Goal: Task Accomplishment & Management: Manage account settings

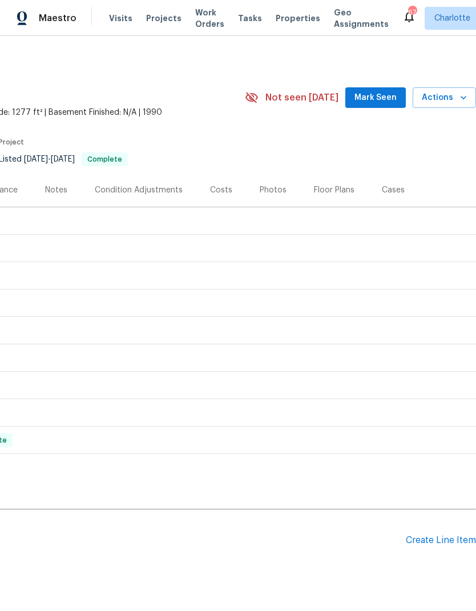
scroll to position [0, 169]
click at [433, 541] on div "Create Line Item" at bounding box center [441, 540] width 70 height 11
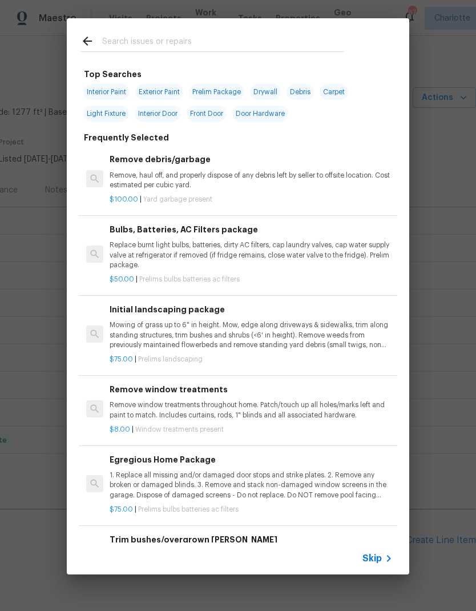
click at [117, 49] on input "text" at bounding box center [223, 42] width 242 height 17
type input "GC"
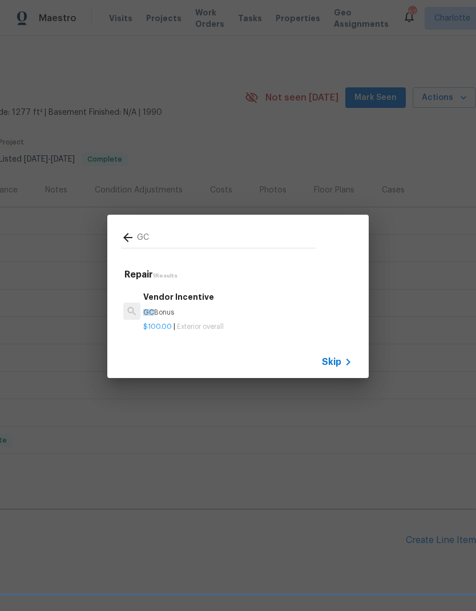
click at [230, 320] on div "$100.00 | Exterior overall" at bounding box center [247, 325] width 209 height 14
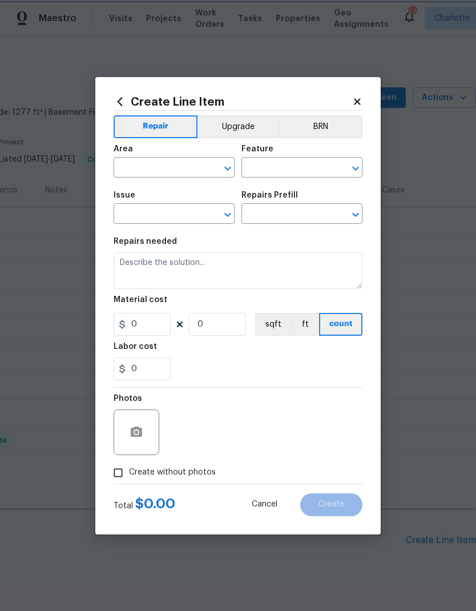
type input "Overall Exterior"
type textarea "GC Bonus"
type input "1"
type input "Vendor Incentive $100.00"
type input "100"
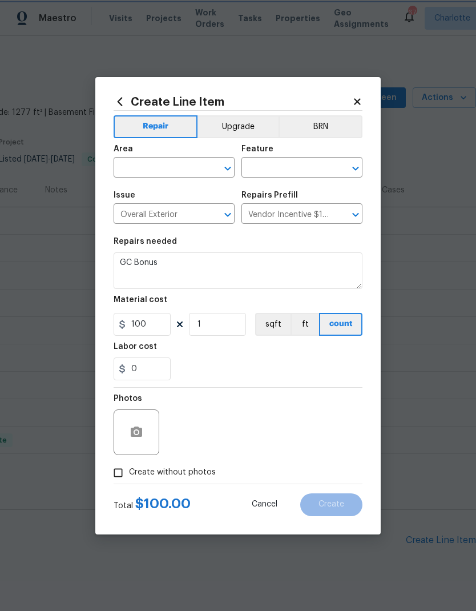
click at [208, 170] on icon "Clear" at bounding box center [212, 168] width 11 height 11
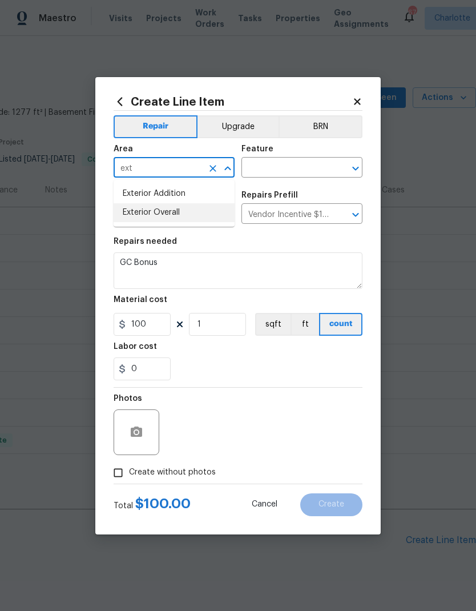
click at [186, 219] on li "Exterior Overall" at bounding box center [174, 212] width 121 height 19
type input "Exterior Overall"
click at [298, 170] on input "text" at bounding box center [286, 169] width 89 height 18
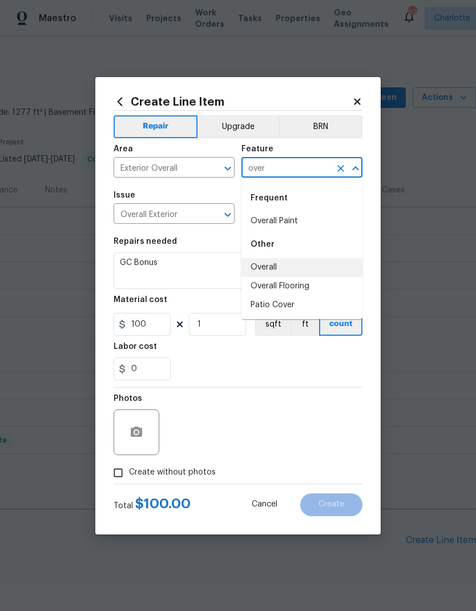
click at [281, 272] on li "Overall" at bounding box center [302, 267] width 121 height 19
type input "Overall"
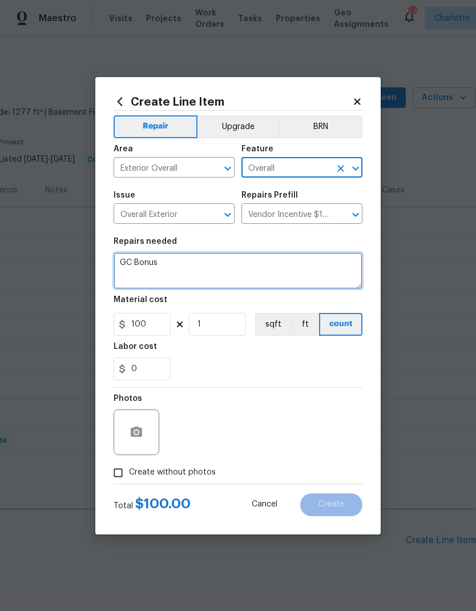
click at [242, 277] on textarea "GC Bonus" at bounding box center [238, 270] width 249 height 37
type textarea "G"
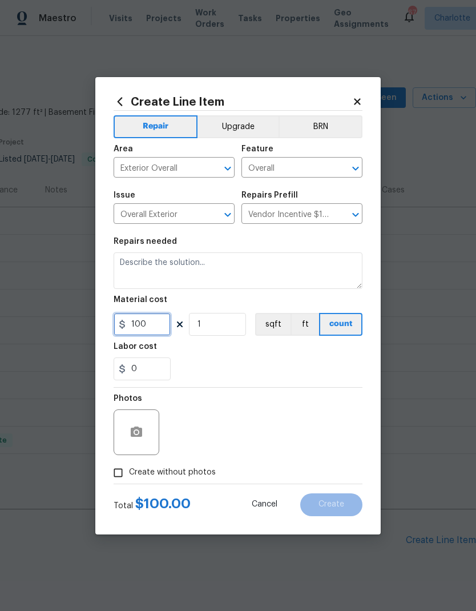
click at [142, 331] on input "100" at bounding box center [142, 324] width 57 height 23
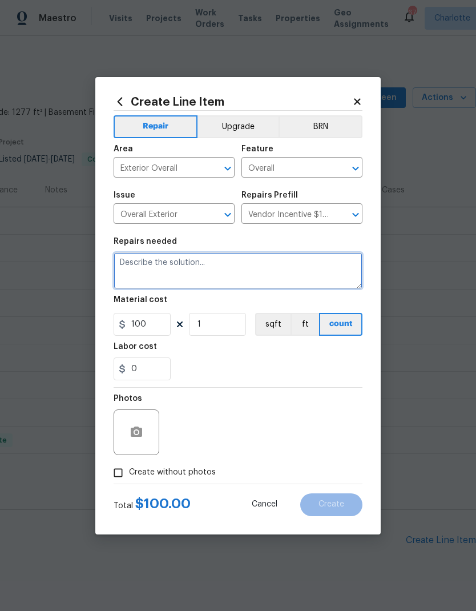
click at [308, 284] on textarea at bounding box center [238, 270] width 249 height 37
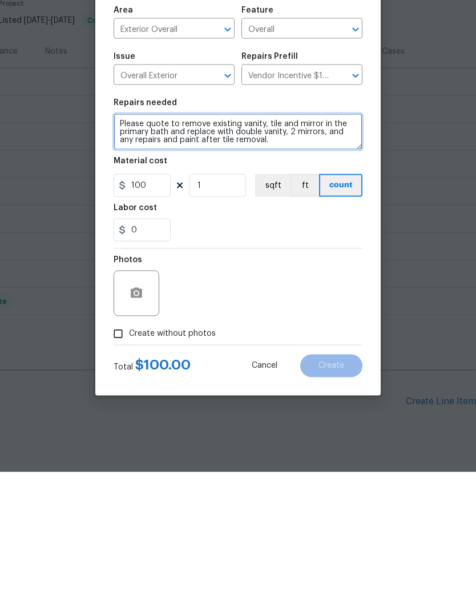
type textarea "Please quote to remove existing vanity, tile and mirror in the primary bath and…"
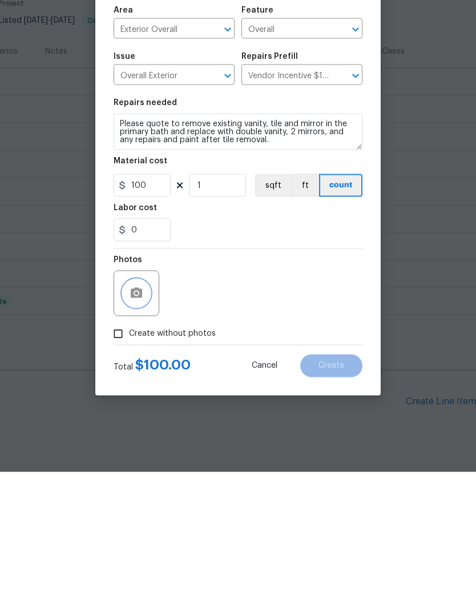
click at [126, 419] on button "button" at bounding box center [136, 432] width 27 height 27
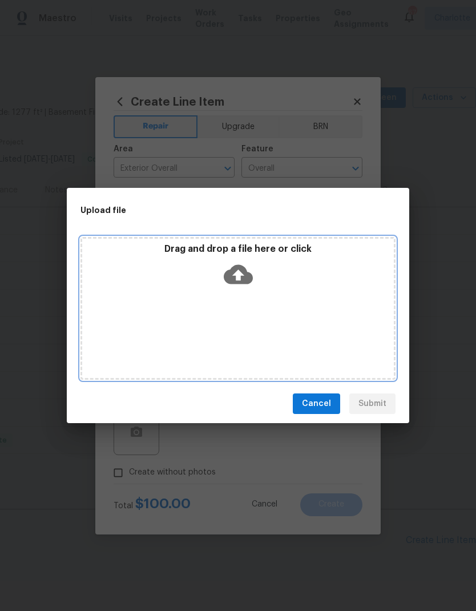
click at [243, 270] on icon at bounding box center [238, 274] width 29 height 19
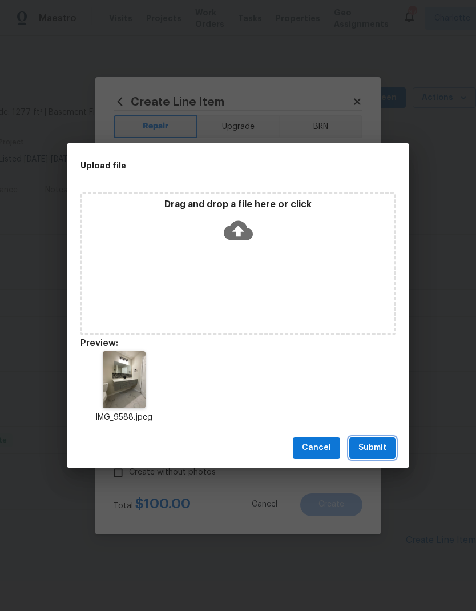
click at [383, 447] on span "Submit" at bounding box center [373, 448] width 28 height 14
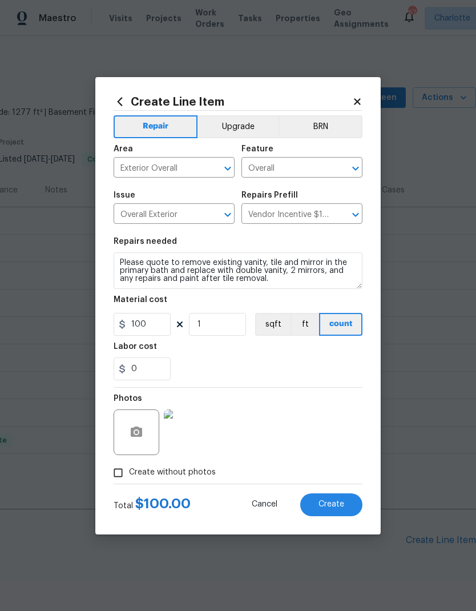
click at [338, 432] on div "Photos" at bounding box center [238, 425] width 249 height 74
click at [337, 506] on span "Create" at bounding box center [332, 504] width 26 height 9
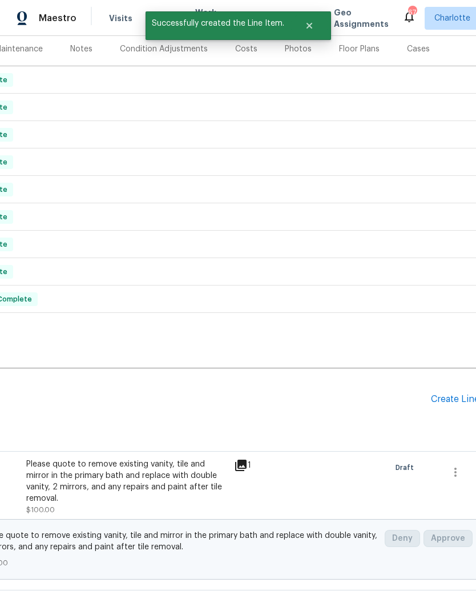
scroll to position [141, 143]
click at [451, 394] on div "Create Line Item" at bounding box center [467, 399] width 70 height 11
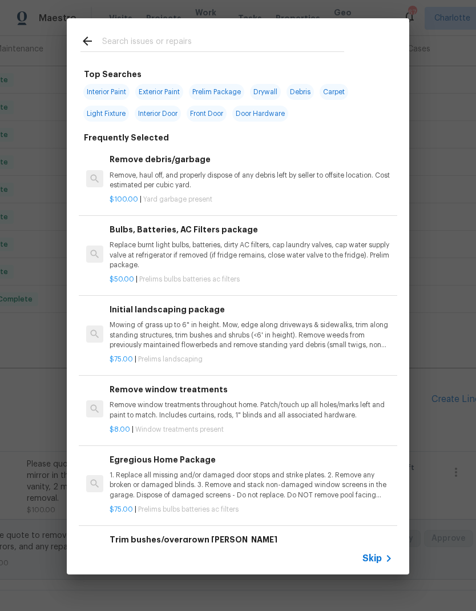
click at [167, 39] on input "text" at bounding box center [223, 42] width 242 height 17
type input "GC"
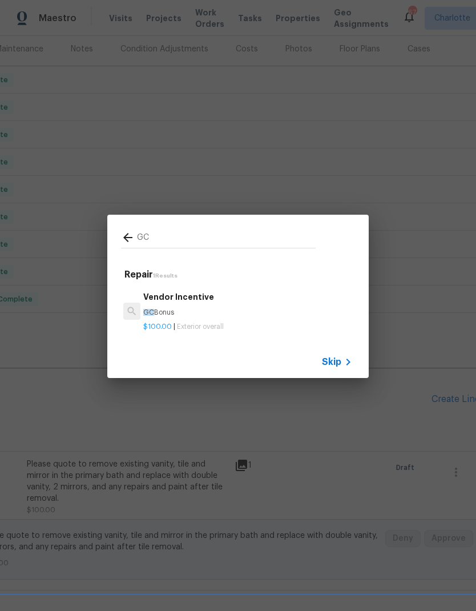
click at [224, 314] on p "GC Bonus" at bounding box center [247, 313] width 209 height 10
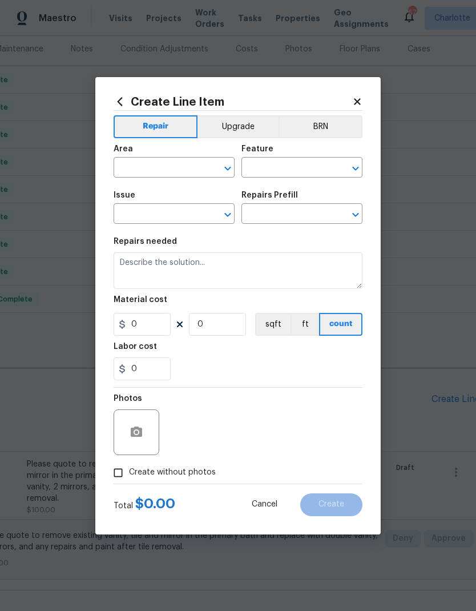
type input "Overall Exterior"
type input "Vendor Incentive $100.00"
type textarea "GC Bonus"
type input "100"
type input "1"
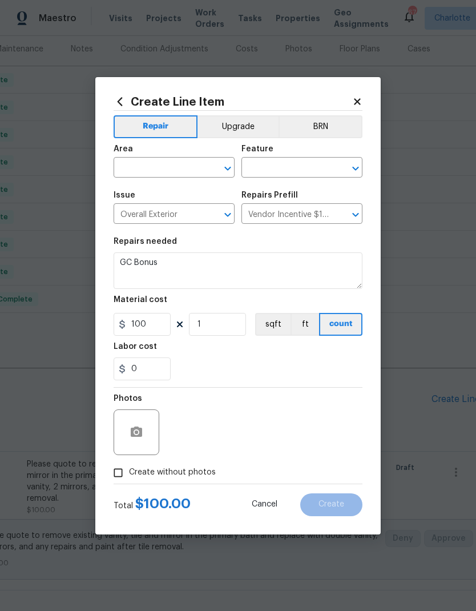
click at [204, 171] on div "​" at bounding box center [174, 169] width 121 height 18
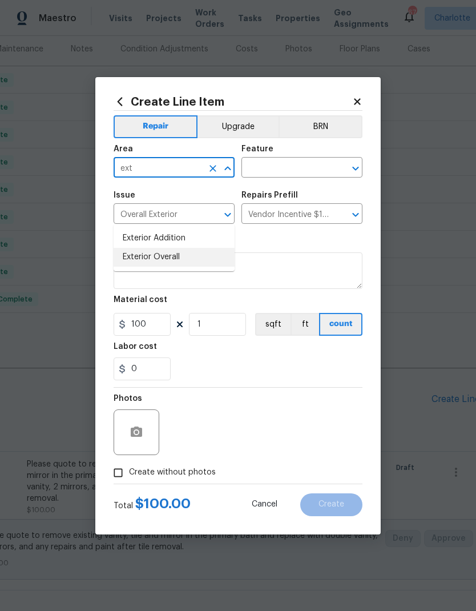
click at [192, 248] on li "Exterior Overall" at bounding box center [174, 257] width 121 height 19
type input "Exterior Overall"
click at [304, 170] on input "text" at bounding box center [286, 169] width 89 height 18
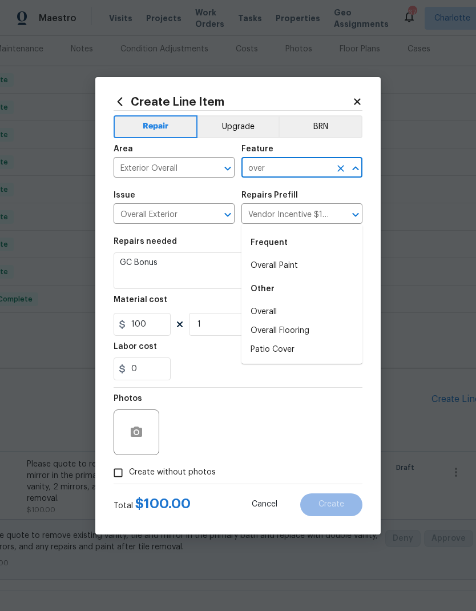
click at [289, 303] on li "Overall" at bounding box center [302, 312] width 121 height 19
type input "Overall"
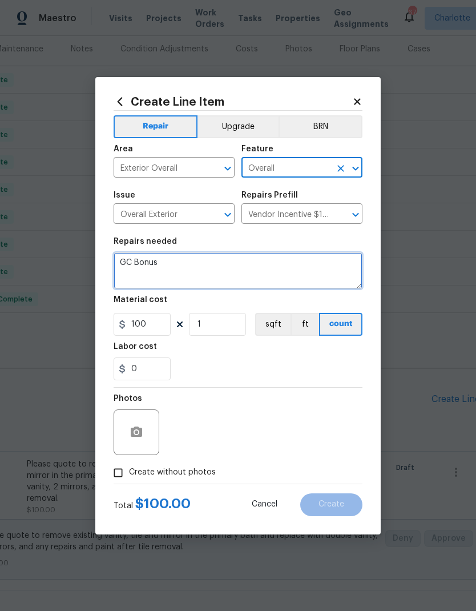
click at [273, 274] on textarea "GC Bonus" at bounding box center [238, 270] width 249 height 37
type textarea "G"
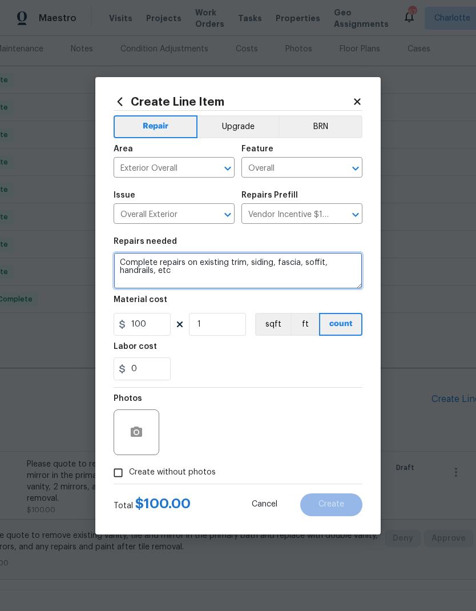
type textarea "Complete repairs on existing trim, siding, fascia, soffit, handrails, etc"
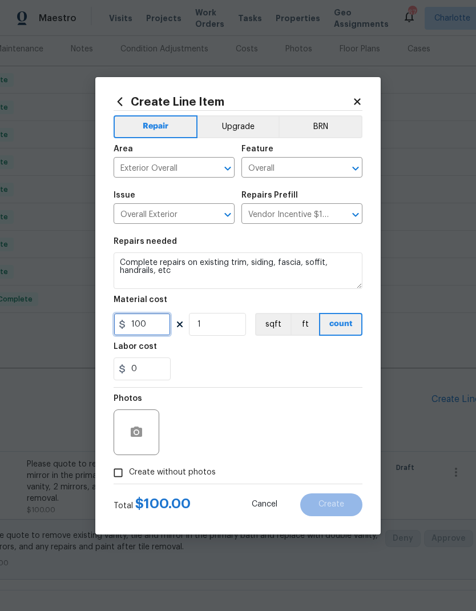
click at [147, 328] on input "100" at bounding box center [142, 324] width 57 height 23
type input "750"
click at [346, 371] on div "0" at bounding box center [238, 369] width 249 height 23
click at [136, 434] on circle "button" at bounding box center [136, 431] width 3 height 3
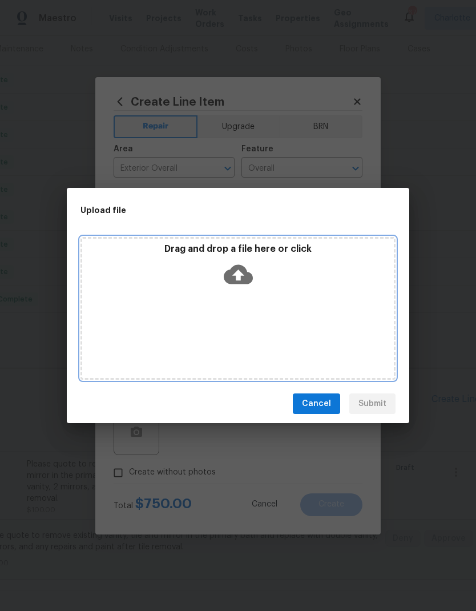
click at [246, 273] on icon at bounding box center [238, 274] width 29 height 19
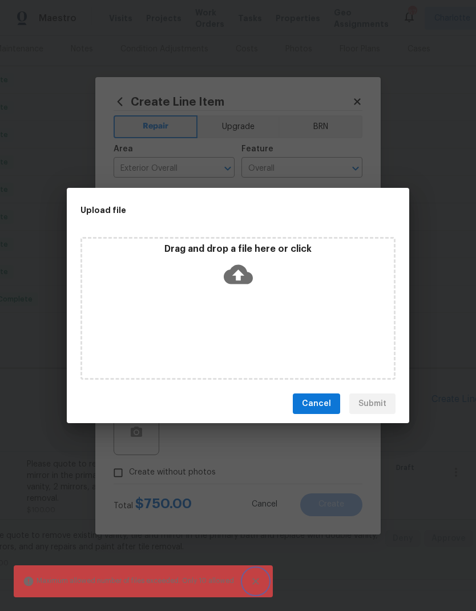
click at [253, 582] on icon "Close" at bounding box center [255, 581] width 11 height 11
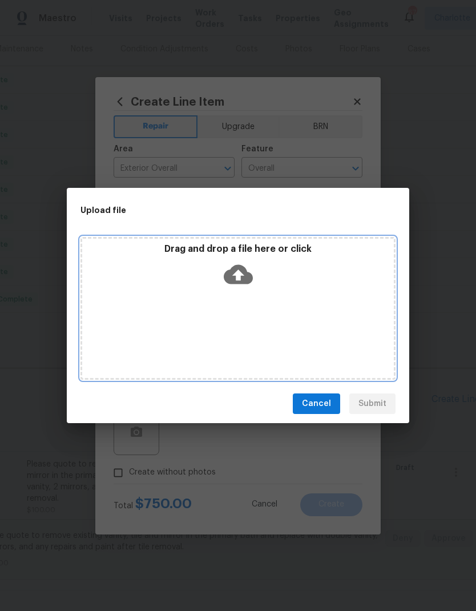
click at [226, 283] on icon at bounding box center [238, 274] width 29 height 29
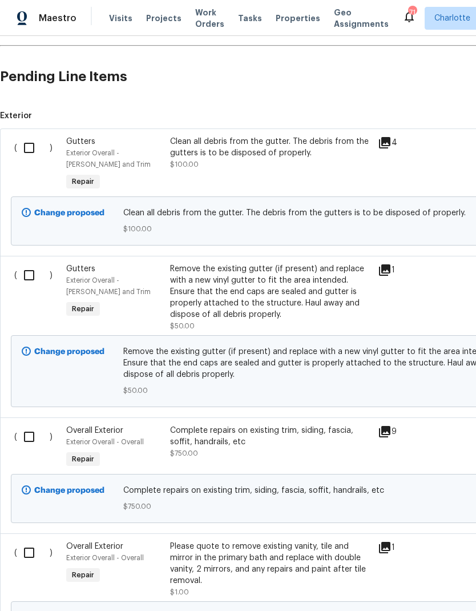
scroll to position [463, 0]
click at [26, 143] on input "checkbox" at bounding box center [33, 149] width 33 height 24
checkbox input "true"
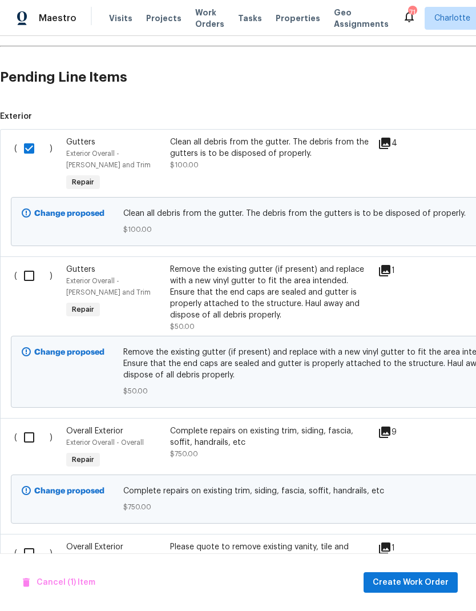
click at [26, 275] on input "checkbox" at bounding box center [33, 276] width 33 height 24
checkbox input "true"
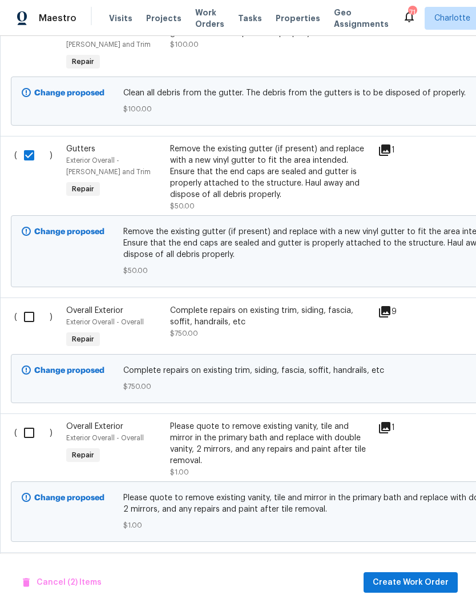
scroll to position [585, 0]
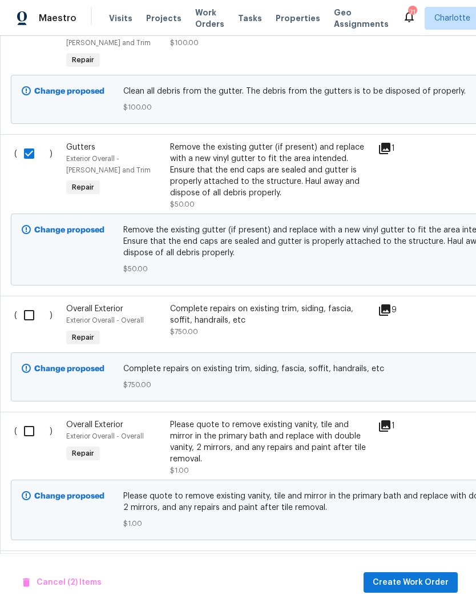
click at [27, 317] on input "checkbox" at bounding box center [33, 315] width 33 height 24
checkbox input "true"
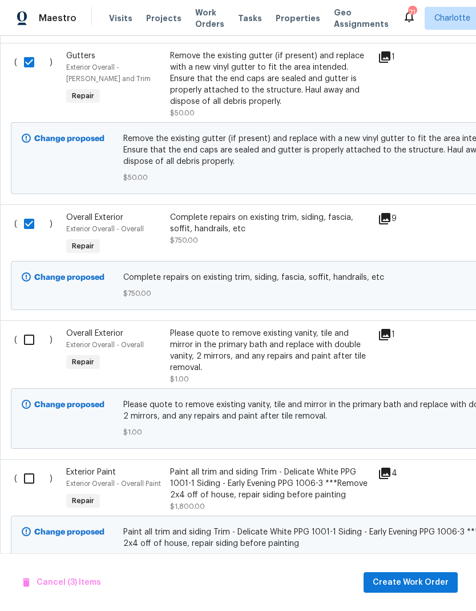
scroll to position [676, 0]
click at [25, 472] on input "checkbox" at bounding box center [33, 479] width 33 height 24
checkbox input "true"
click at [424, 584] on span "Create Work Order" at bounding box center [411, 583] width 76 height 14
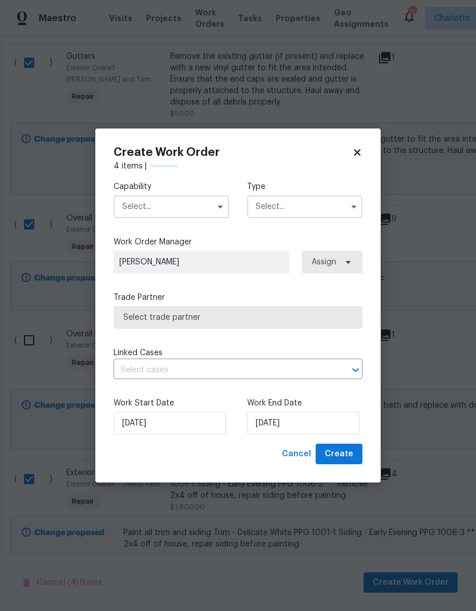
checkbox input "false"
click at [215, 206] on button "button" at bounding box center [221, 207] width 14 height 14
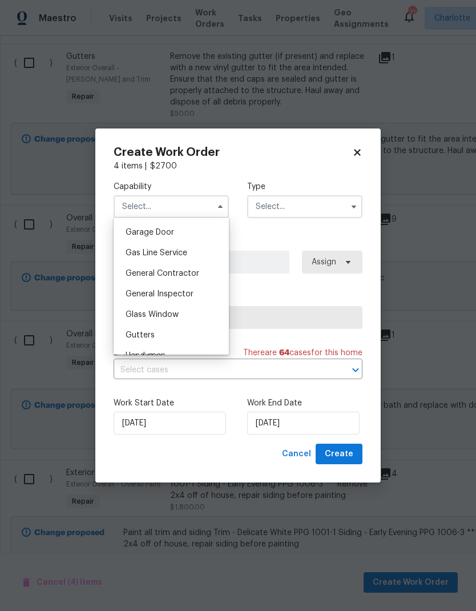
scroll to position [498, 0]
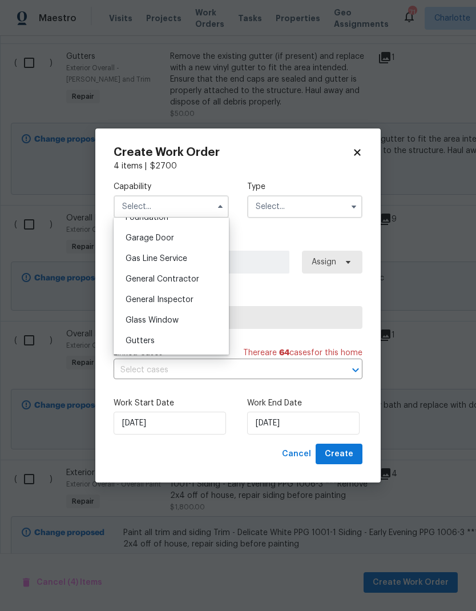
click at [192, 280] on span "General Contractor" at bounding box center [163, 279] width 74 height 8
type input "General Contractor"
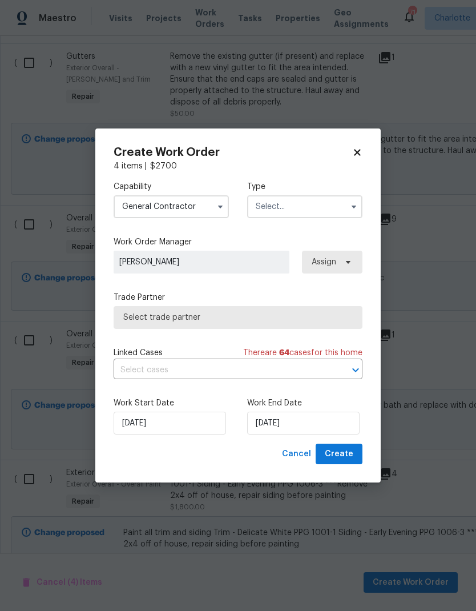
click at [337, 213] on input "text" at bounding box center [304, 206] width 115 height 23
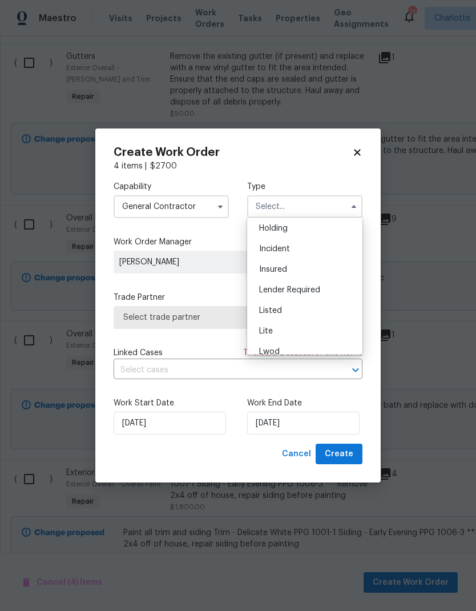
scroll to position [43, 0]
click at [315, 311] on div "Listed" at bounding box center [305, 310] width 110 height 21
type input "Listed"
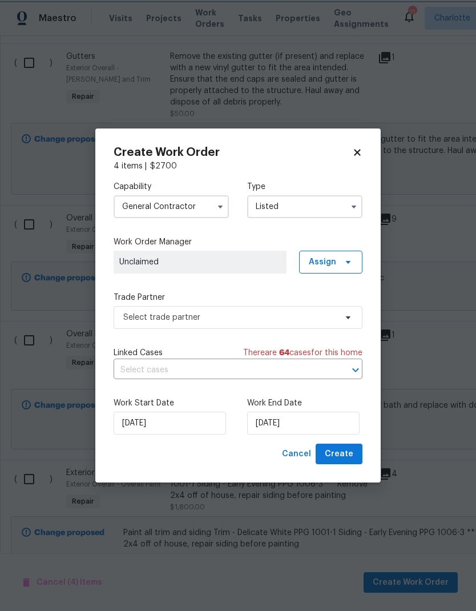
scroll to position [0, 0]
click at [346, 263] on icon at bounding box center [348, 262] width 9 height 9
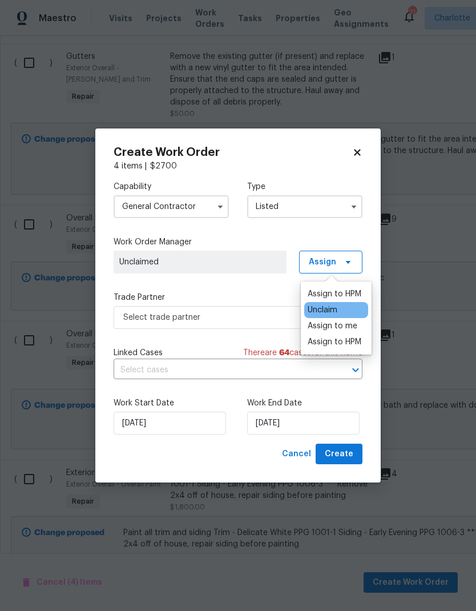
click at [346, 326] on div "Assign to me" at bounding box center [333, 325] width 50 height 11
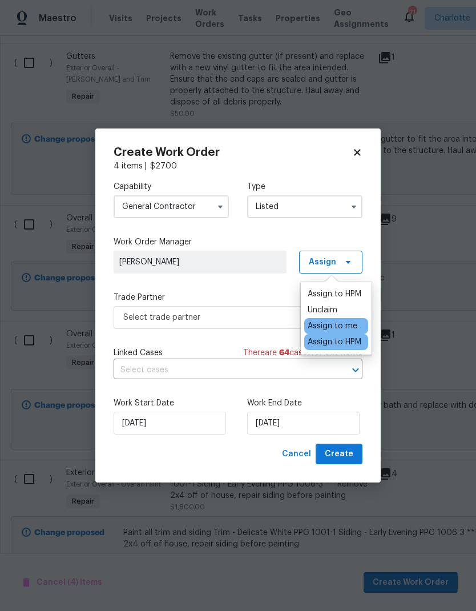
click at [331, 236] on label "Work Order Manager" at bounding box center [238, 241] width 249 height 11
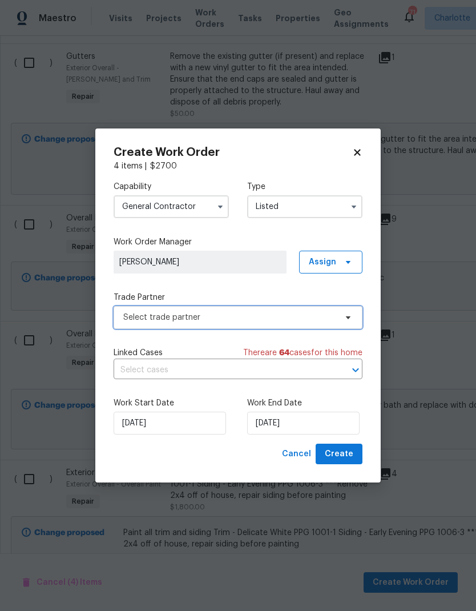
click at [350, 319] on icon at bounding box center [348, 317] width 9 height 9
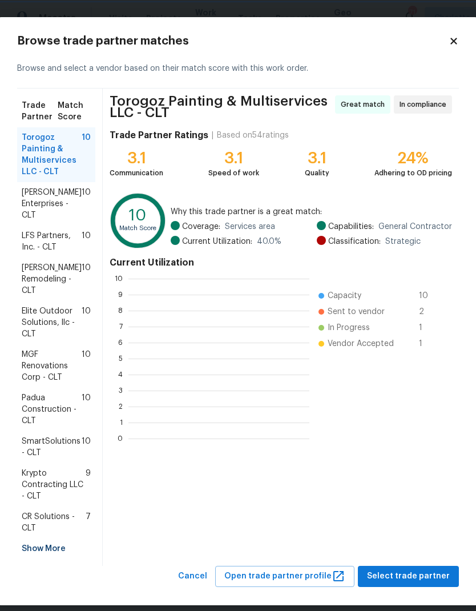
scroll to position [1, 1]
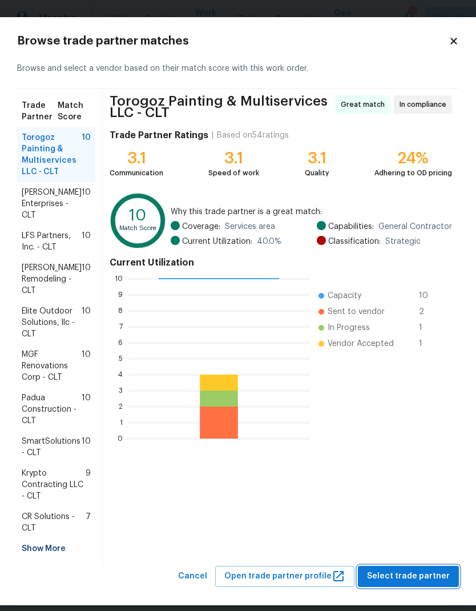
click at [423, 577] on span "Select trade partner" at bounding box center [408, 576] width 83 height 14
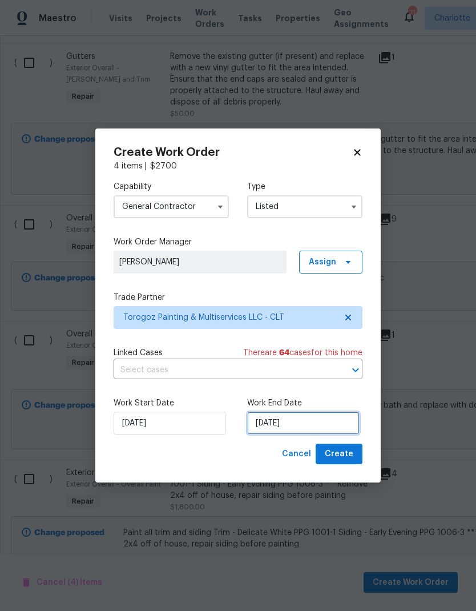
click at [324, 427] on input "[DATE]" at bounding box center [303, 423] width 113 height 23
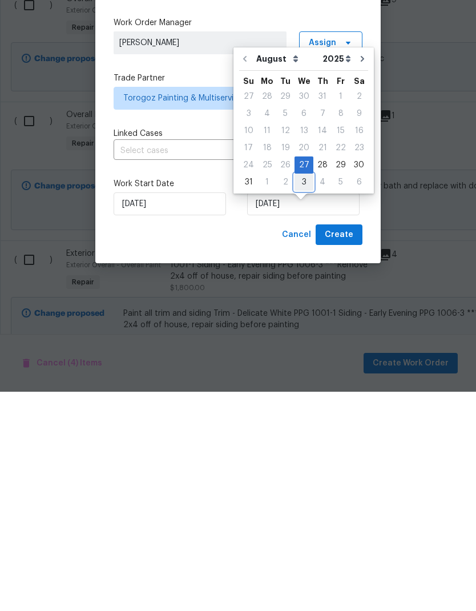
click at [304, 394] on div "3" at bounding box center [304, 402] width 19 height 16
type input "[DATE]"
select select "8"
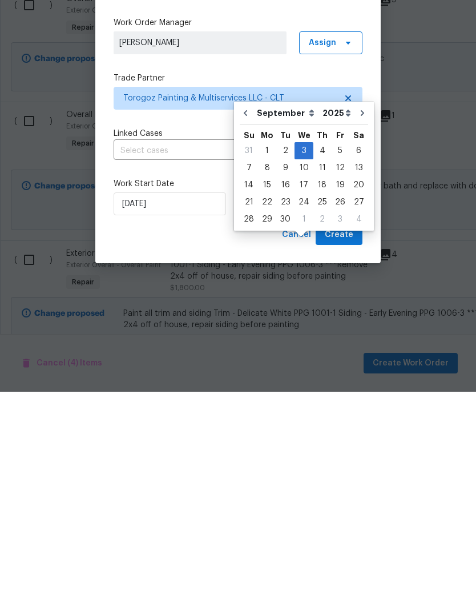
scroll to position [46, 0]
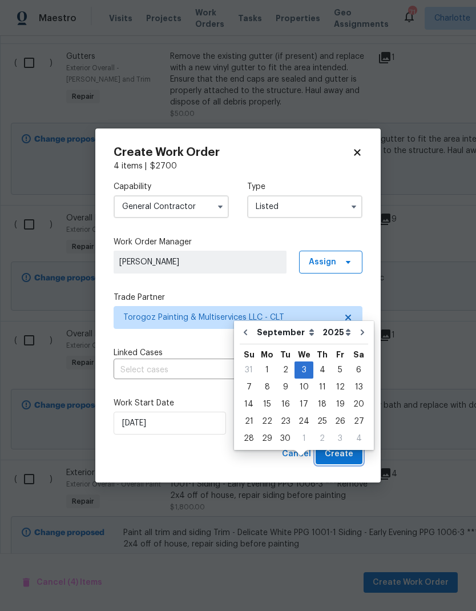
click at [354, 455] on button "Create" at bounding box center [339, 454] width 47 height 21
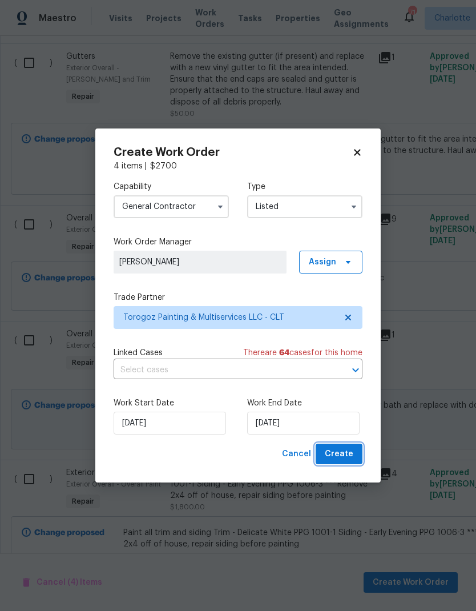
click at [352, 455] on span "Create" at bounding box center [339, 454] width 29 height 14
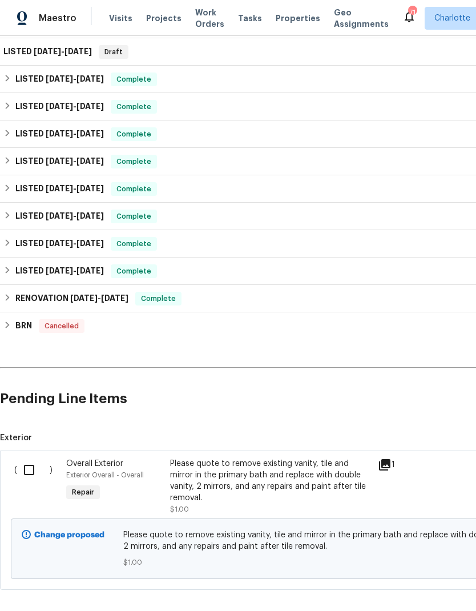
scroll to position [196, 0]
click at [25, 459] on input "checkbox" at bounding box center [33, 471] width 33 height 24
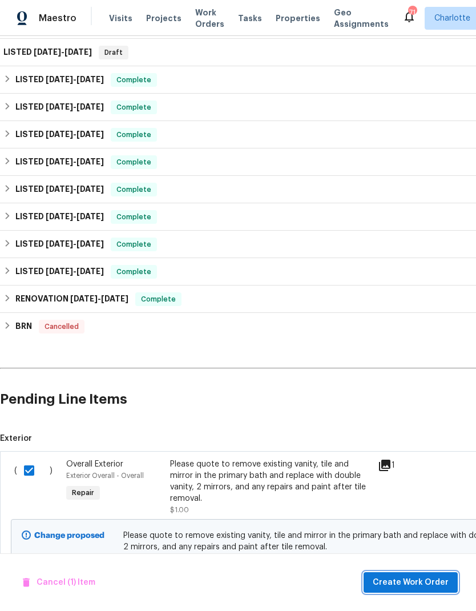
click at [420, 587] on span "Create Work Order" at bounding box center [411, 583] width 76 height 14
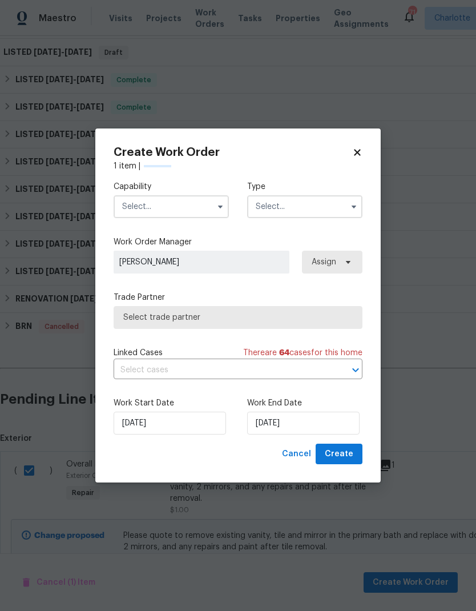
checkbox input "false"
click at [127, 207] on input "text" at bounding box center [171, 206] width 115 height 23
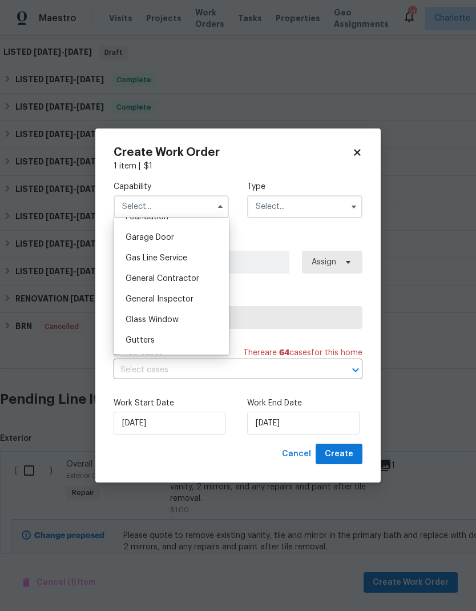
scroll to position [524, 0]
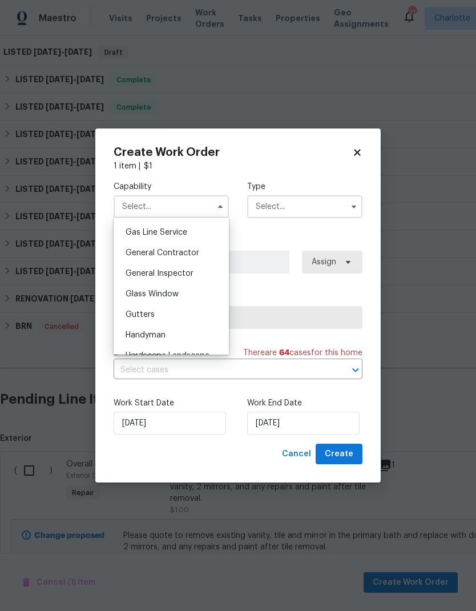
click at [207, 253] on div "General Contractor" at bounding box center [172, 253] width 110 height 21
type input "General Contractor"
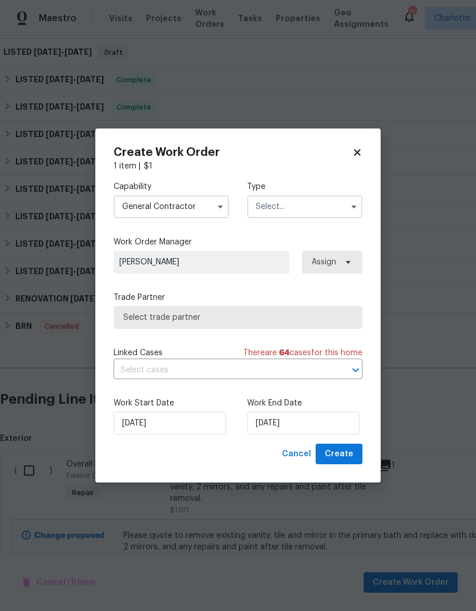
click at [342, 206] on input "text" at bounding box center [304, 206] width 115 height 23
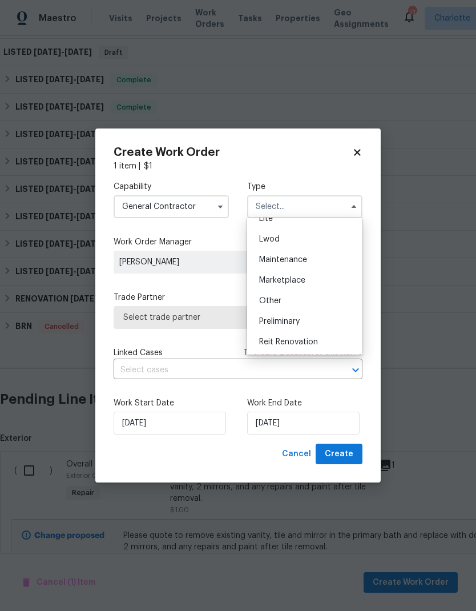
scroll to position [119, 0]
click at [284, 231] on div "Listed" at bounding box center [305, 234] width 110 height 21
type input "Listed"
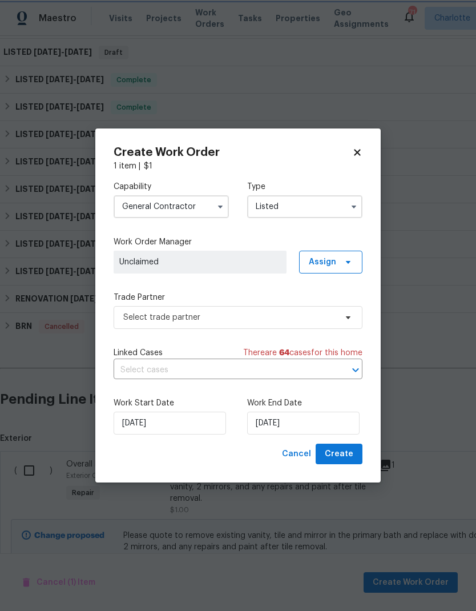
scroll to position [0, 0]
click at [329, 261] on span "Assign" at bounding box center [322, 261] width 27 height 11
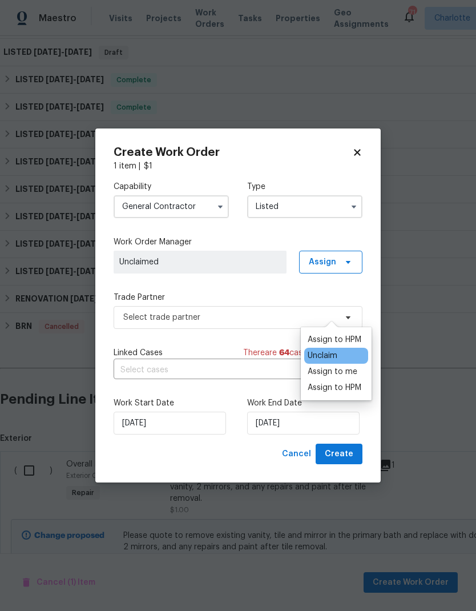
click at [348, 366] on div "Assign to me" at bounding box center [333, 371] width 50 height 11
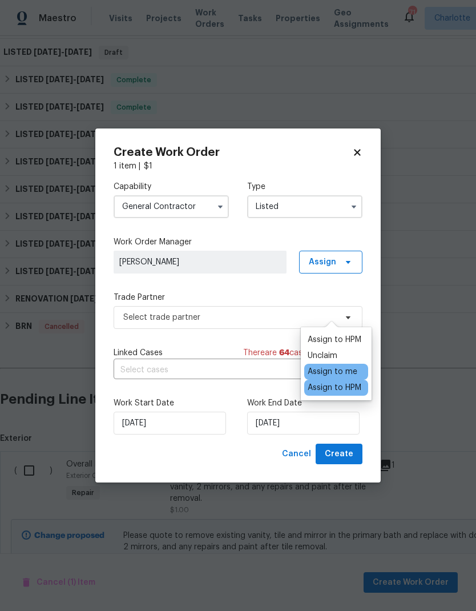
click at [278, 293] on label "Trade Partner" at bounding box center [238, 297] width 249 height 11
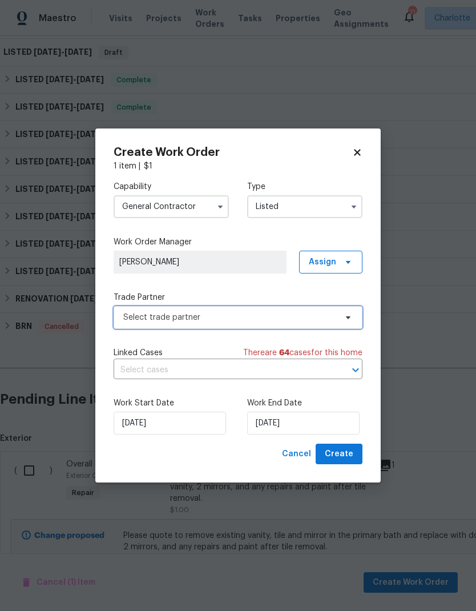
click at [345, 319] on icon at bounding box center [348, 317] width 9 height 9
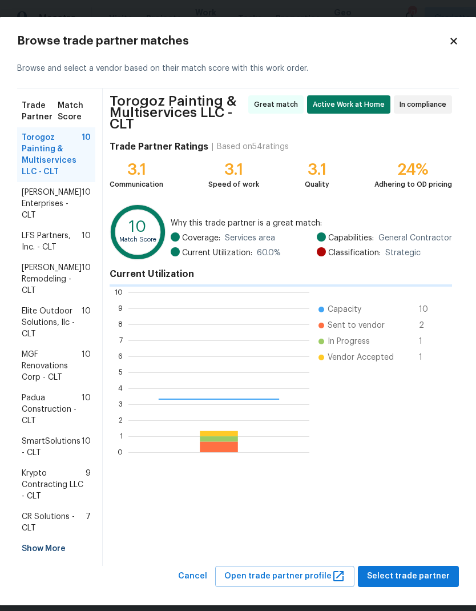
scroll to position [160, 181]
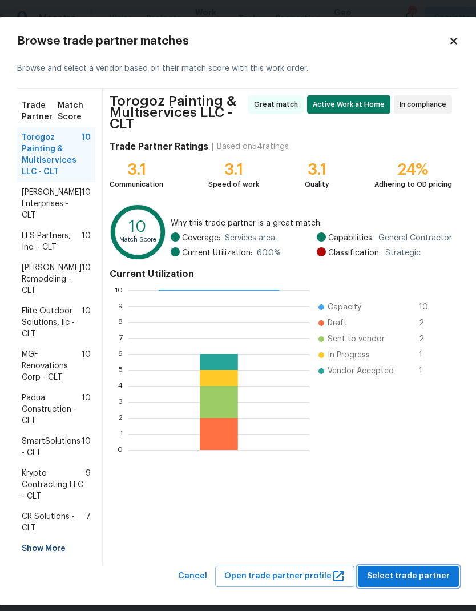
click at [425, 576] on span "Select trade partner" at bounding box center [408, 576] width 83 height 14
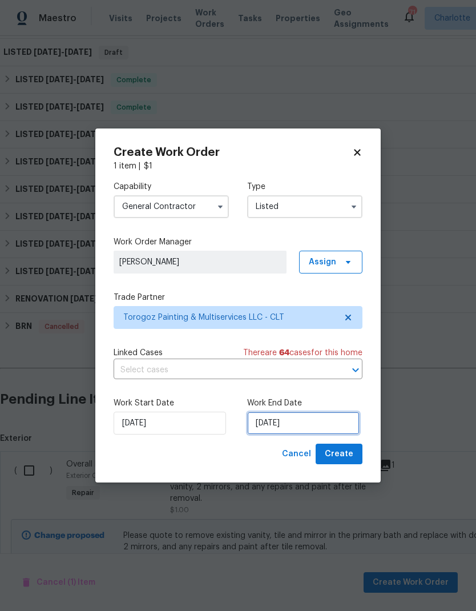
click at [325, 423] on input "[DATE]" at bounding box center [303, 423] width 113 height 23
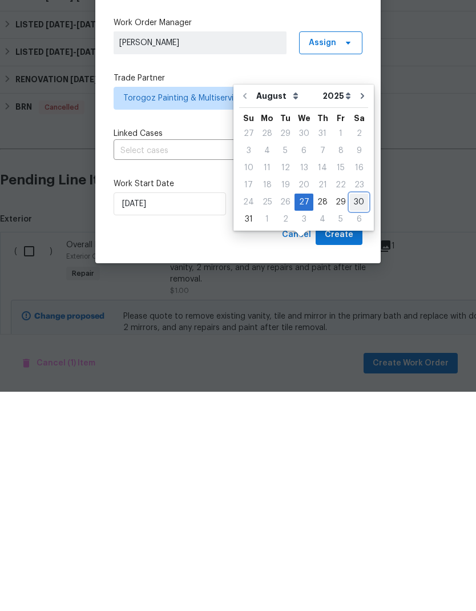
click at [355, 414] on div "30" at bounding box center [359, 422] width 18 height 16
type input "8/30/2025"
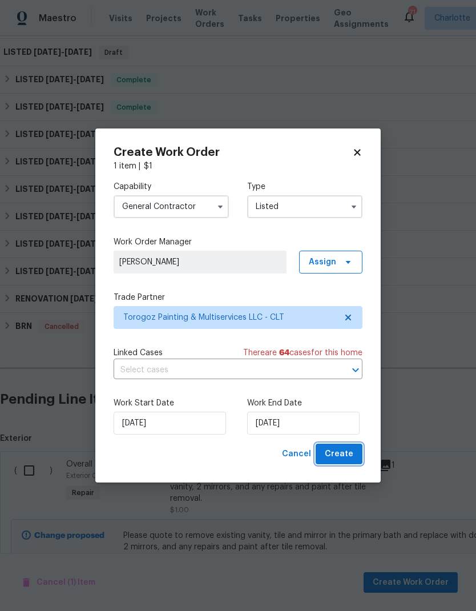
click at [348, 456] on span "Create" at bounding box center [339, 454] width 29 height 14
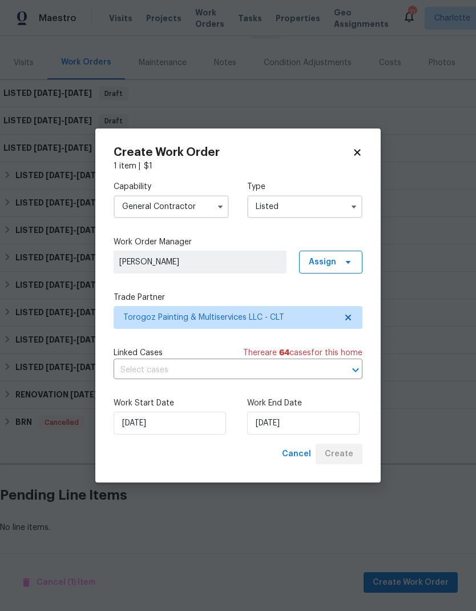
scroll to position [81, 0]
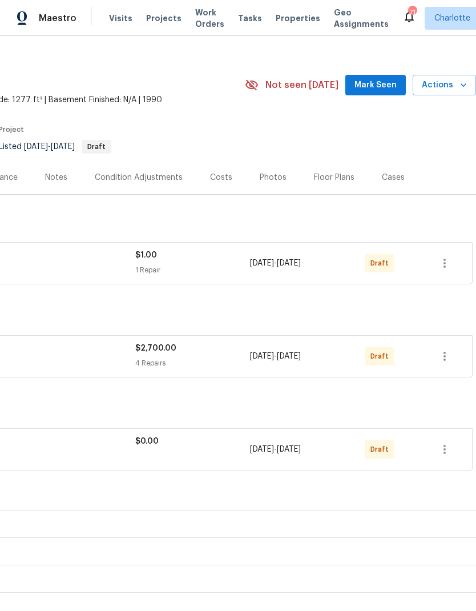
scroll to position [13, 169]
click at [449, 451] on icon "button" at bounding box center [445, 450] width 14 height 14
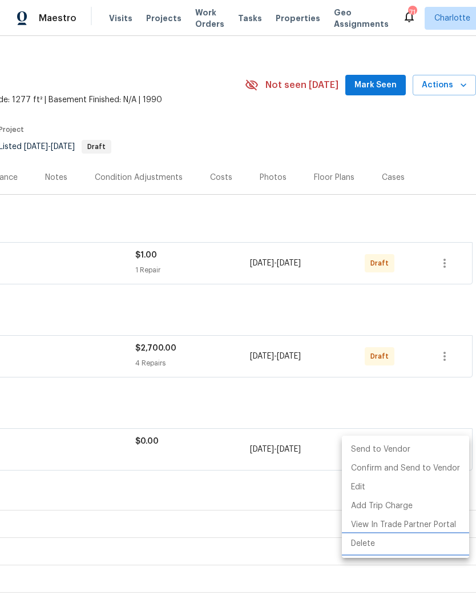
click at [366, 544] on li "Delete" at bounding box center [405, 544] width 127 height 19
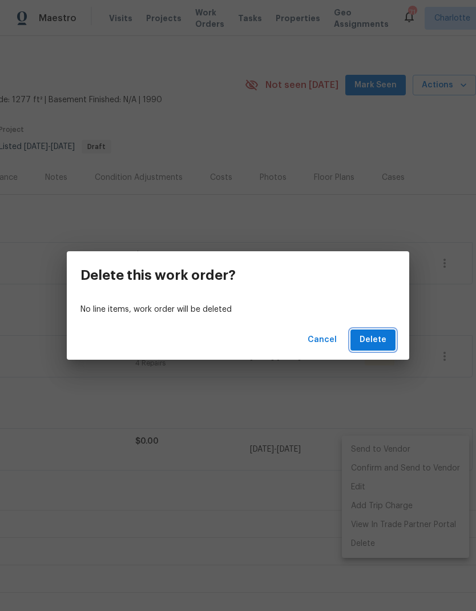
click at [383, 339] on span "Delete" at bounding box center [373, 340] width 27 height 14
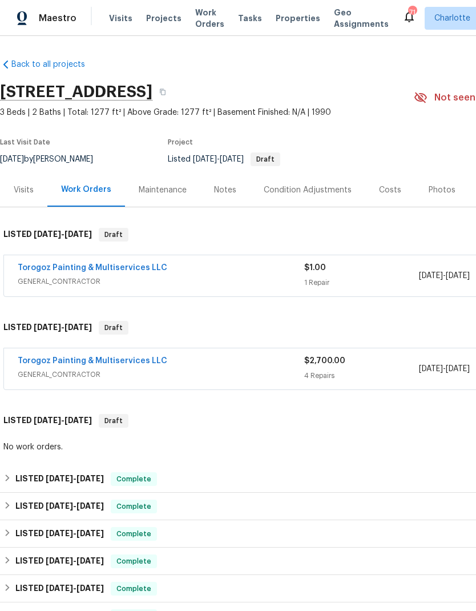
click at [384, 271] on div "$1.00" at bounding box center [361, 267] width 115 height 11
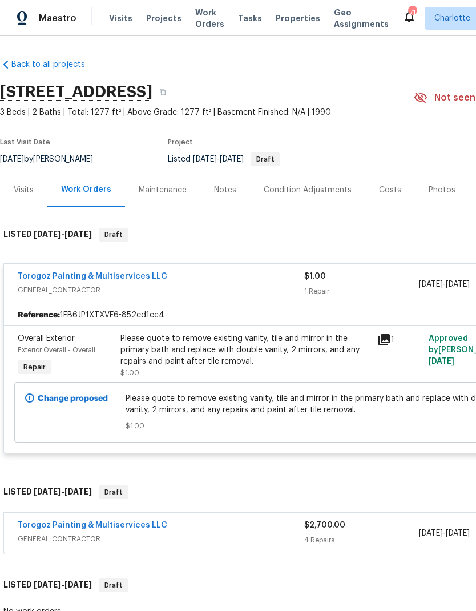
click at [335, 345] on div "Please quote to remove existing vanity, tile and mirror in the primary bath and…" at bounding box center [246, 350] width 250 height 34
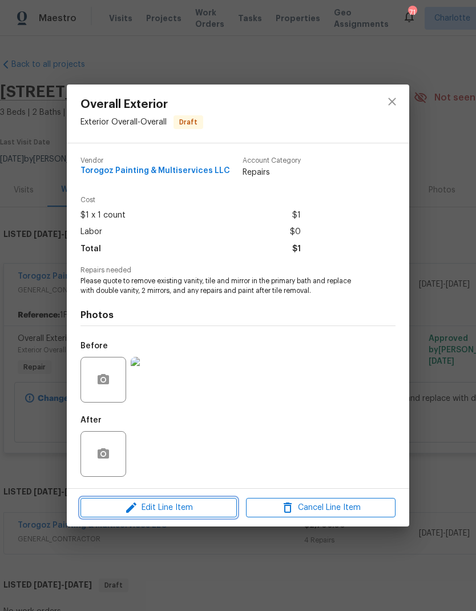
click at [206, 516] on button "Edit Line Item" at bounding box center [159, 508] width 157 height 20
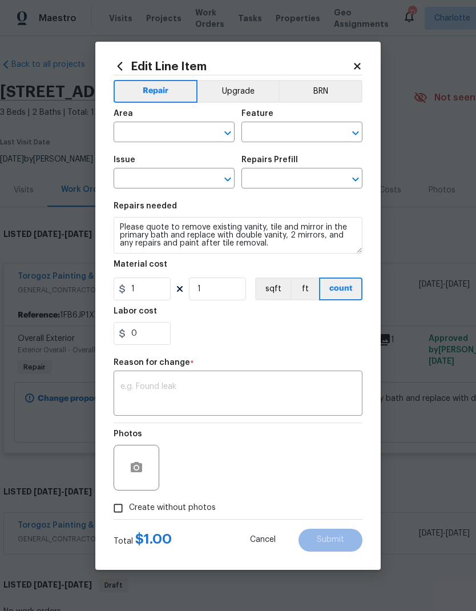
type input "Exterior Overall"
type input "Overall"
type input "Overall Exterior"
type input "Vendor Incentive $100.00"
click at [362, 61] on icon at bounding box center [357, 66] width 10 height 10
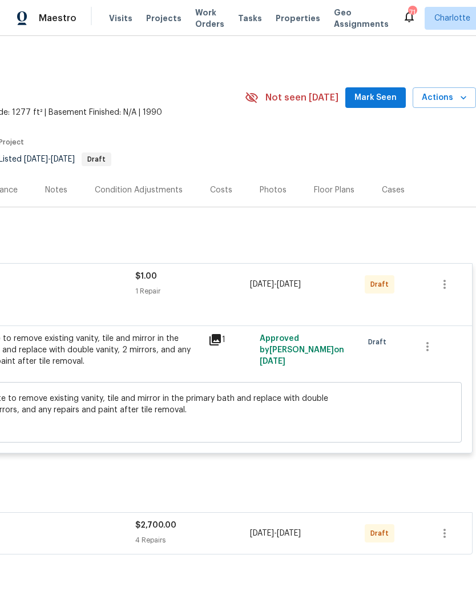
scroll to position [0, 169]
click at [447, 286] on icon "button" at bounding box center [445, 285] width 14 height 14
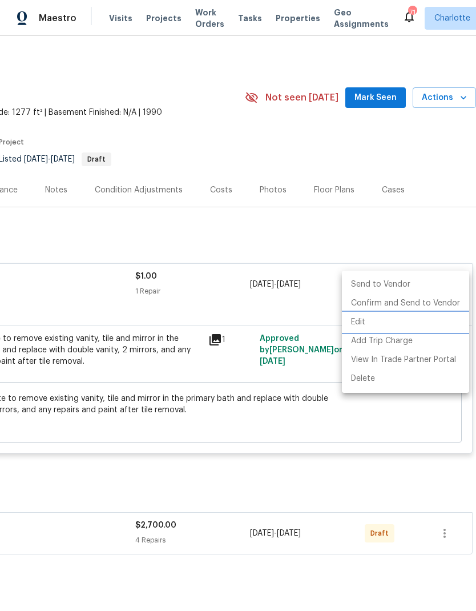
click at [364, 327] on li "Edit" at bounding box center [405, 322] width 127 height 19
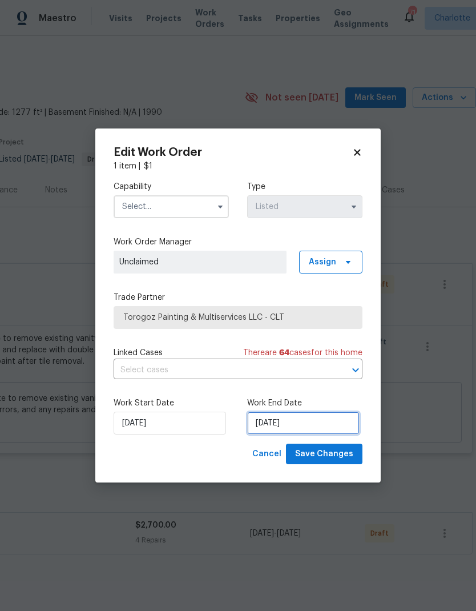
click at [311, 422] on input "8/30/2025" at bounding box center [303, 423] width 113 height 23
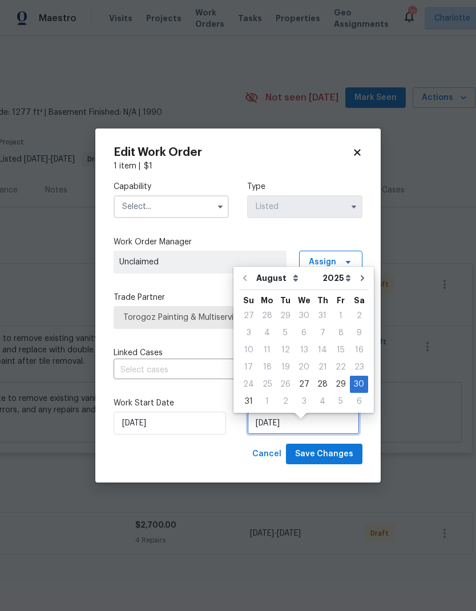
scroll to position [9, 0]
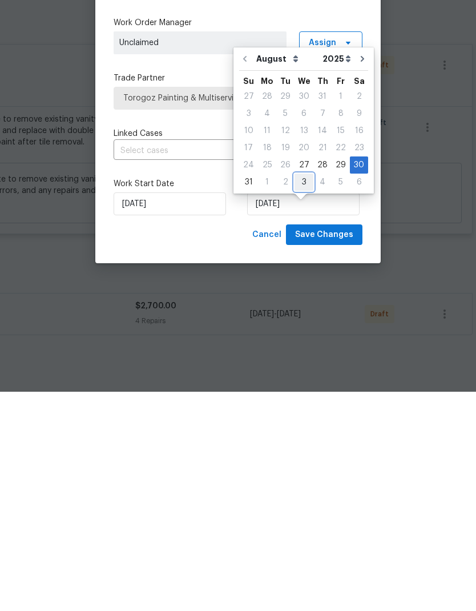
click at [303, 394] on div "3" at bounding box center [304, 402] width 19 height 16
type input "[DATE]"
select select "8"
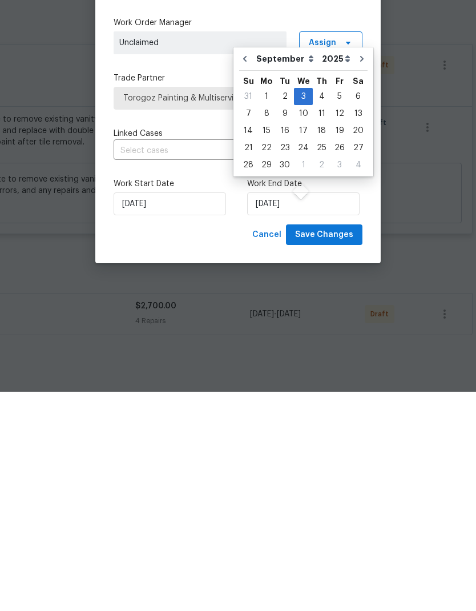
scroll to position [46, 0]
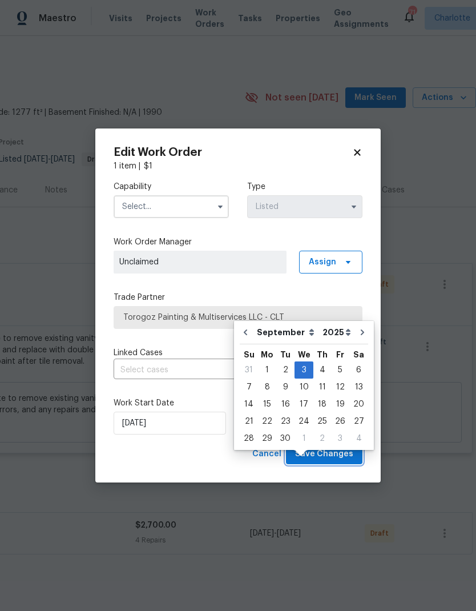
click at [333, 456] on span "Save Changes" at bounding box center [324, 454] width 58 height 14
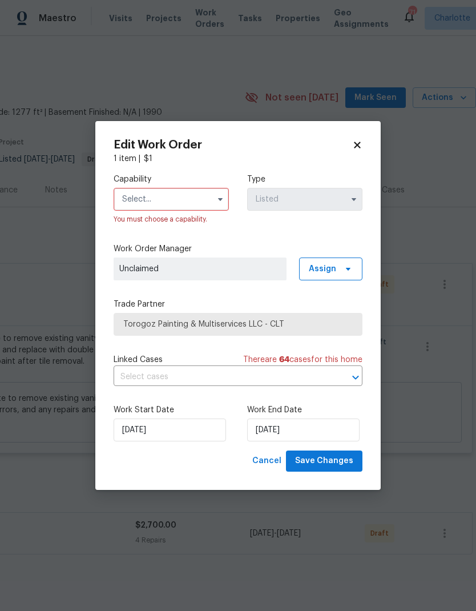
click at [215, 195] on button "button" at bounding box center [221, 199] width 14 height 14
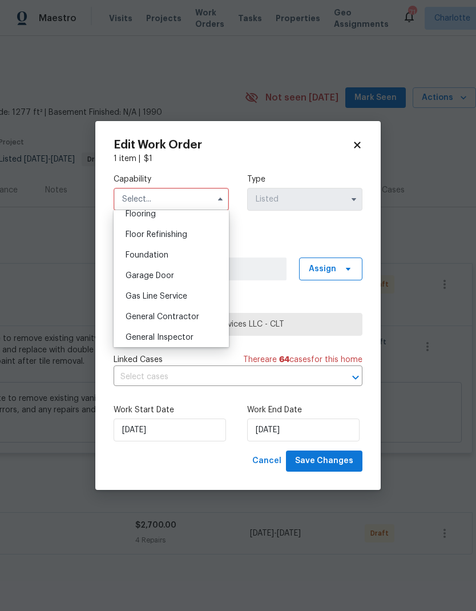
scroll to position [484, 0]
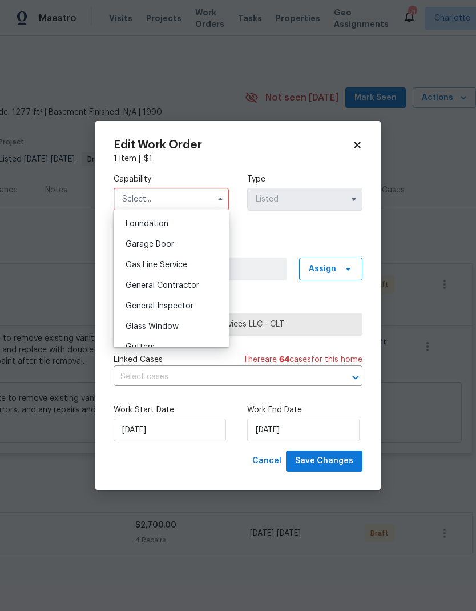
click at [198, 289] on div "General Contractor" at bounding box center [172, 285] width 110 height 21
type input "General Contractor"
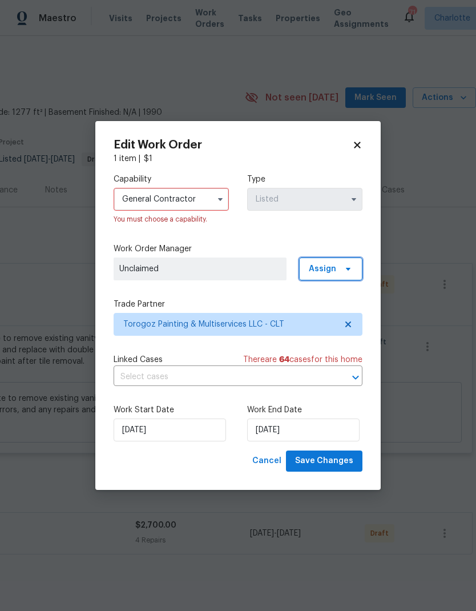
click at [342, 269] on span at bounding box center [346, 268] width 13 height 9
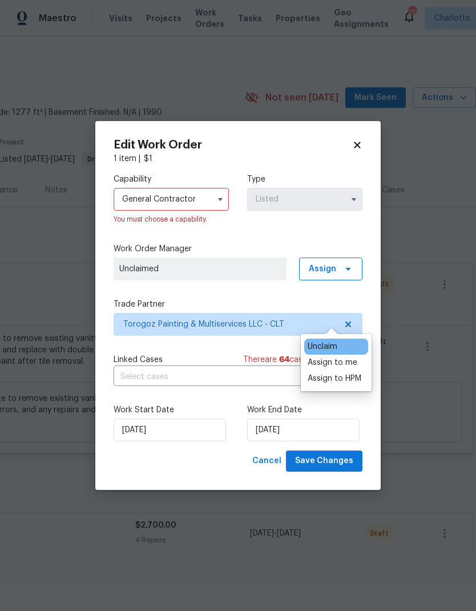
click at [346, 373] on div "Assign to HPM" at bounding box center [335, 378] width 54 height 11
click at [315, 231] on div "Capability General Contractor You must choose a capability. Type Listed" at bounding box center [238, 200] width 249 height 70
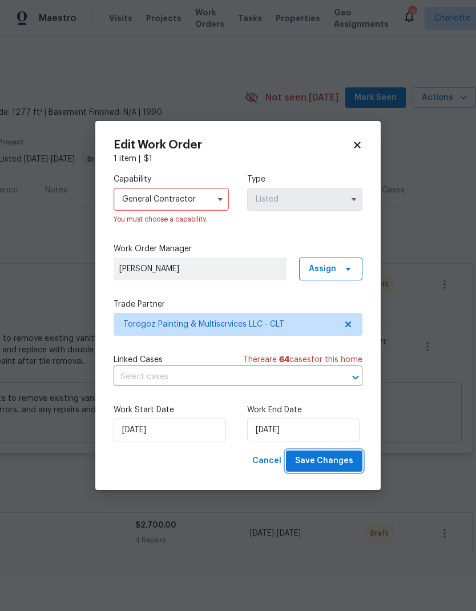
click at [338, 462] on span "Save Changes" at bounding box center [324, 461] width 58 height 14
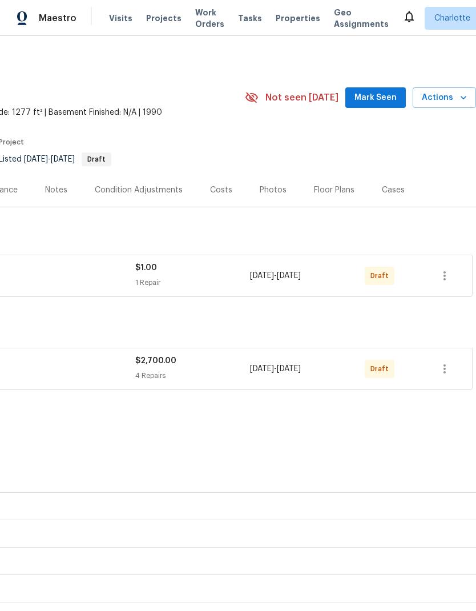
scroll to position [0, 169]
click at [445, 372] on icon "button" at bounding box center [445, 368] width 2 height 9
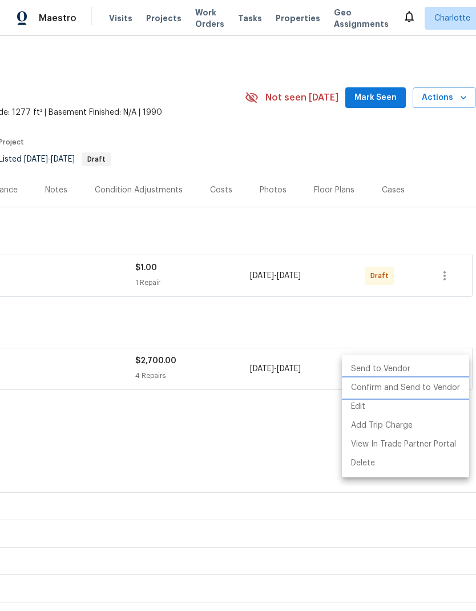
click at [415, 387] on li "Confirm and Send to Vendor" at bounding box center [405, 388] width 127 height 19
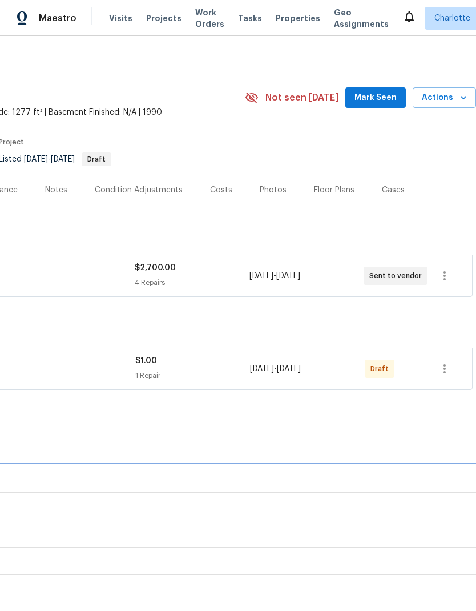
click at [302, 470] on div "LISTED [DATE] - [DATE] Complete" at bounding box center [153, 479] width 645 height 27
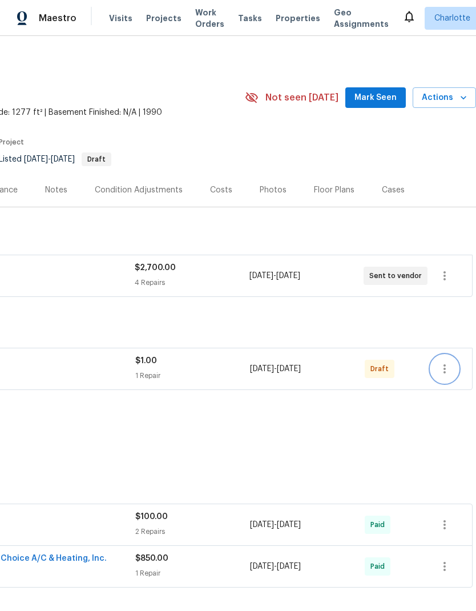
click at [442, 370] on icon "button" at bounding box center [445, 369] width 14 height 14
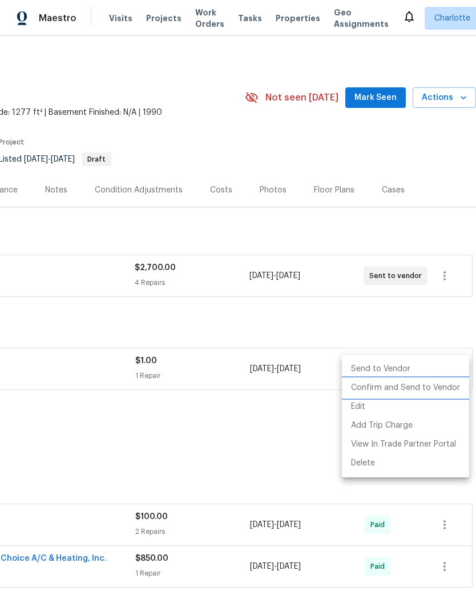
click at [410, 386] on li "Confirm and Send to Vendor" at bounding box center [405, 388] width 127 height 19
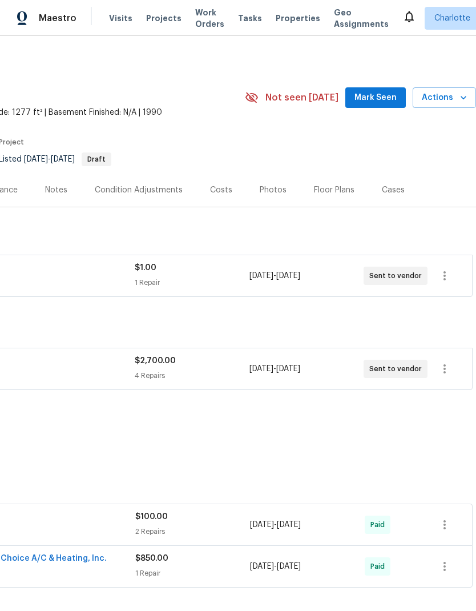
click at [302, 454] on div "No work orders." at bounding box center [153, 447] width 645 height 17
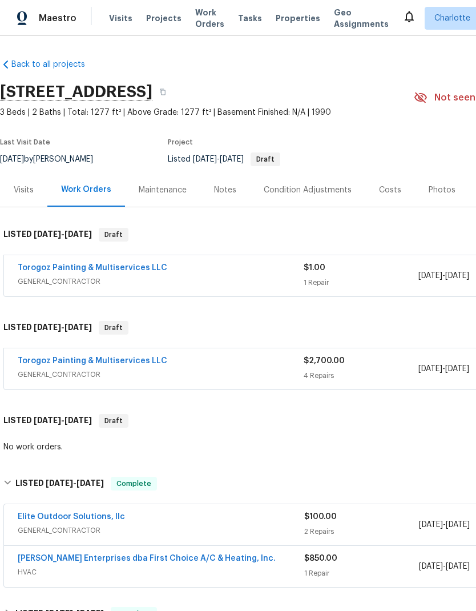
scroll to position [0, 0]
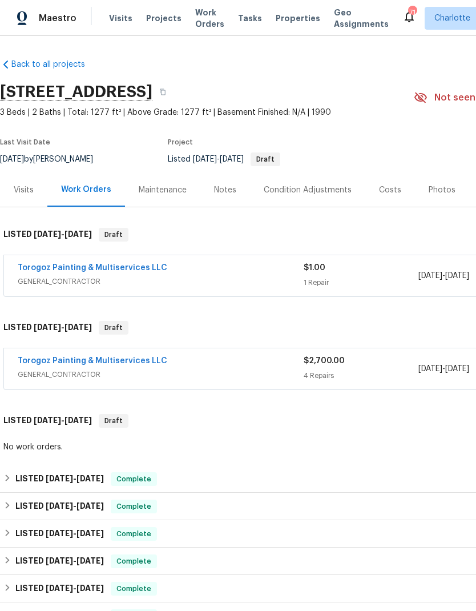
click at [46, 264] on link "Torogoz Painting & Multiservices LLC" at bounding box center [93, 268] width 150 height 8
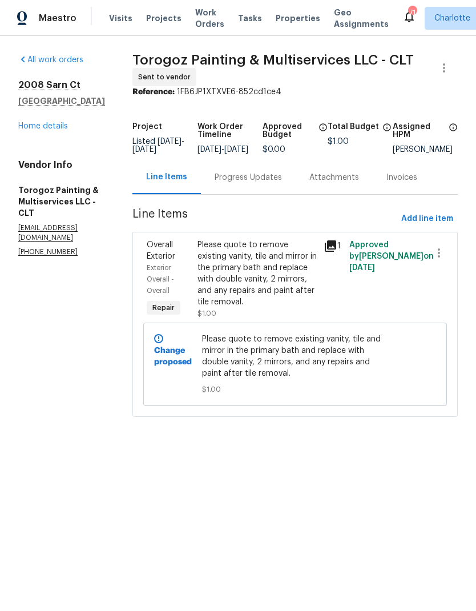
click at [256, 183] on div "Progress Updates" at bounding box center [248, 177] width 67 height 11
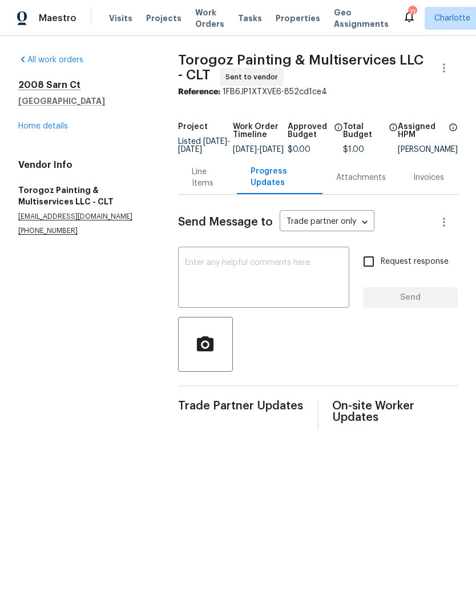
click at [189, 275] on textarea at bounding box center [264, 279] width 158 height 40
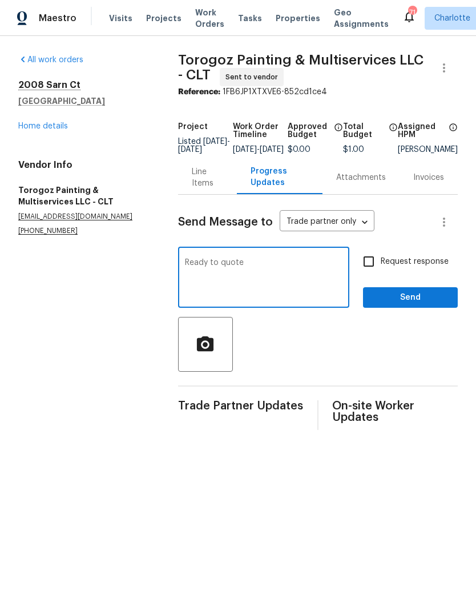
type textarea "Ready to quote"
click at [374, 268] on input "Request response" at bounding box center [369, 262] width 24 height 24
checkbox input "true"
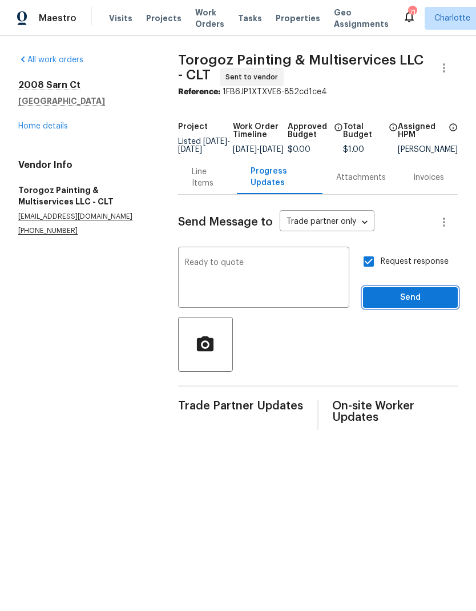
click at [424, 305] on span "Send" at bounding box center [410, 298] width 77 height 14
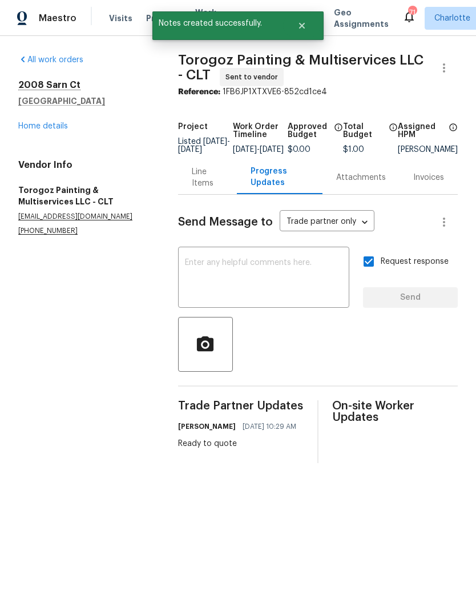
click at [25, 126] on link "Home details" at bounding box center [43, 126] width 50 height 8
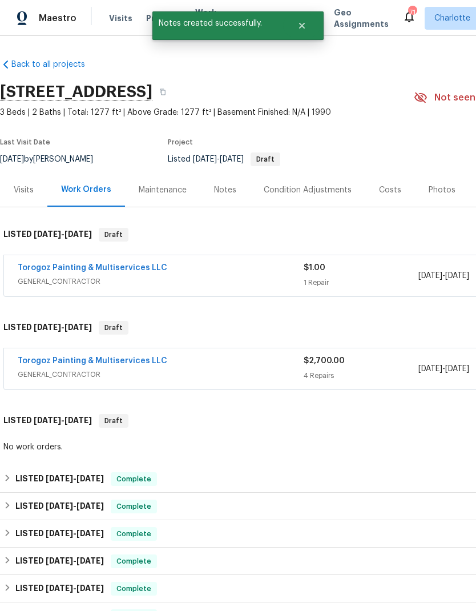
click at [33, 362] on link "Torogoz Painting & Multiservices LLC" at bounding box center [93, 361] width 150 height 8
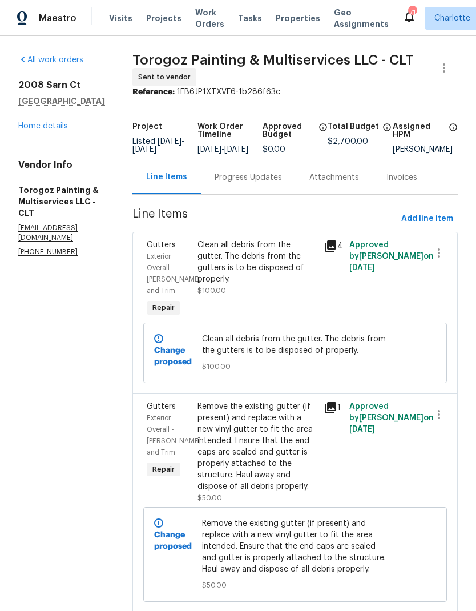
click at [246, 183] on div "Progress Updates" at bounding box center [248, 177] width 67 height 11
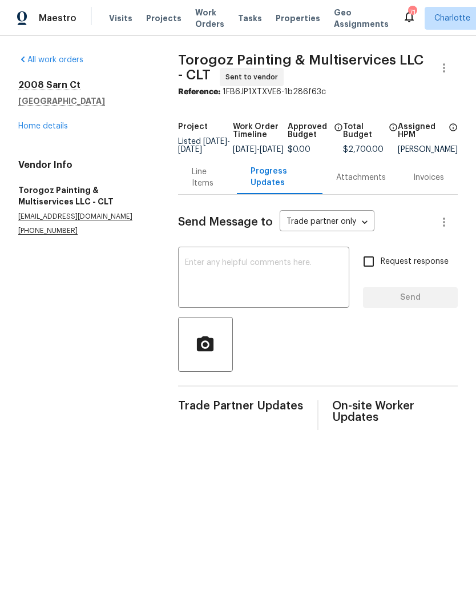
click at [314, 282] on textarea at bounding box center [264, 279] width 158 height 40
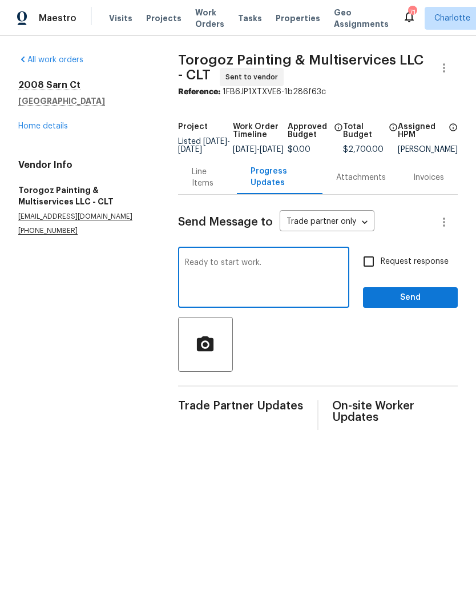
type textarea "Ready to start work."
click at [403, 372] on div at bounding box center [318, 344] width 280 height 55
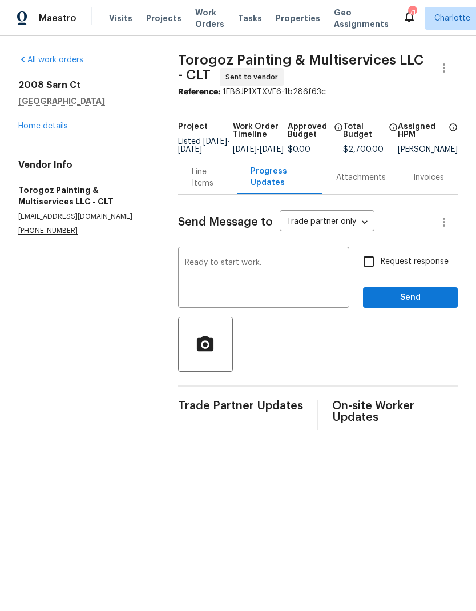
click at [373, 270] on input "Request response" at bounding box center [369, 262] width 24 height 24
checkbox input "true"
click at [416, 305] on span "Send" at bounding box center [410, 298] width 77 height 14
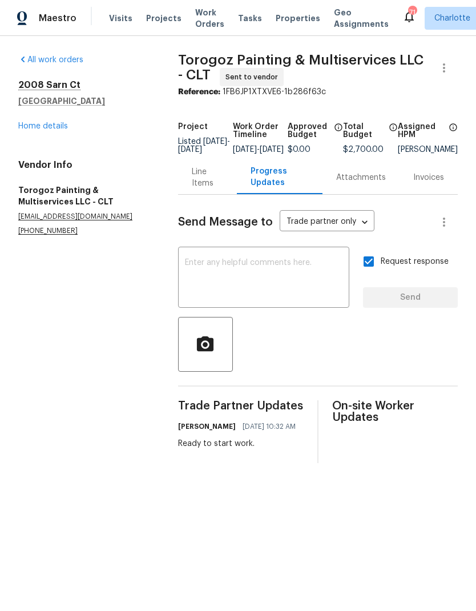
click at [21, 129] on link "Home details" at bounding box center [43, 126] width 50 height 8
